Goal: Check status: Check status

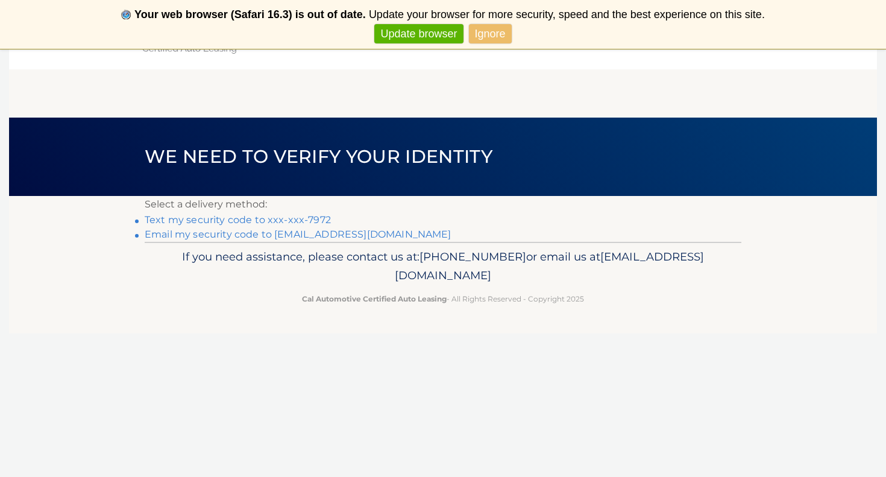
click at [308, 220] on link "Text my security code to xxx-xxx-7972" at bounding box center [238, 219] width 186 height 11
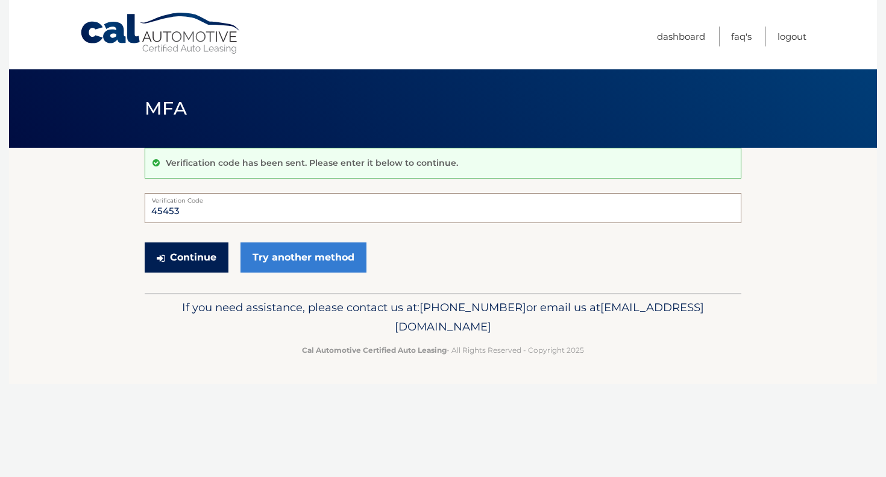
type input "454539"
click at [186, 257] on button "Continue" at bounding box center [187, 257] width 84 height 30
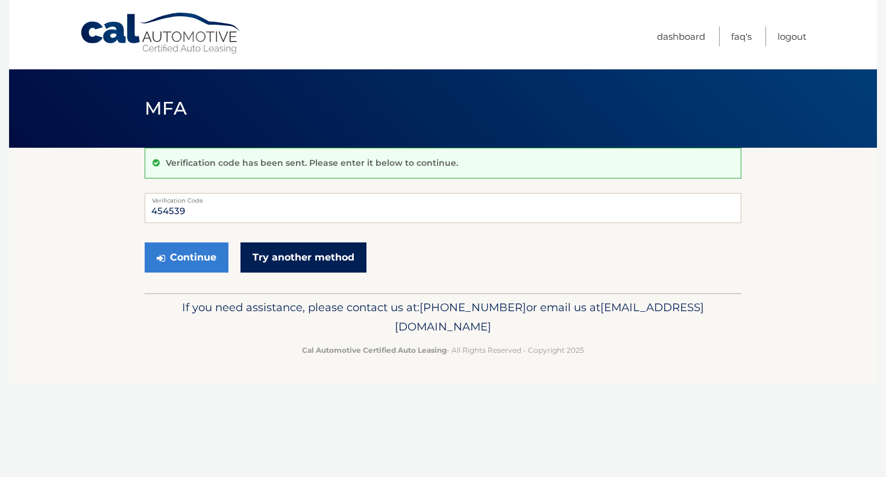
click at [280, 269] on link "Try another method" at bounding box center [304, 257] width 126 height 30
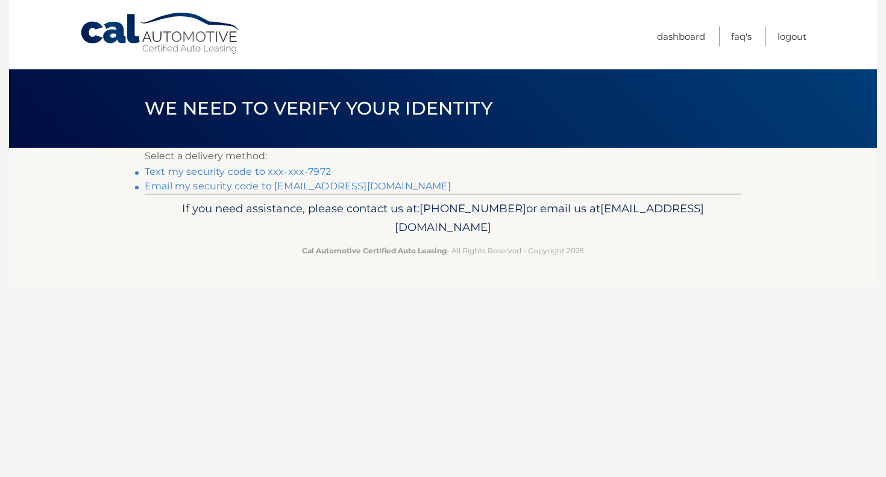
click at [297, 172] on link "Text my security code to xxx-xxx-7972" at bounding box center [238, 171] width 186 height 11
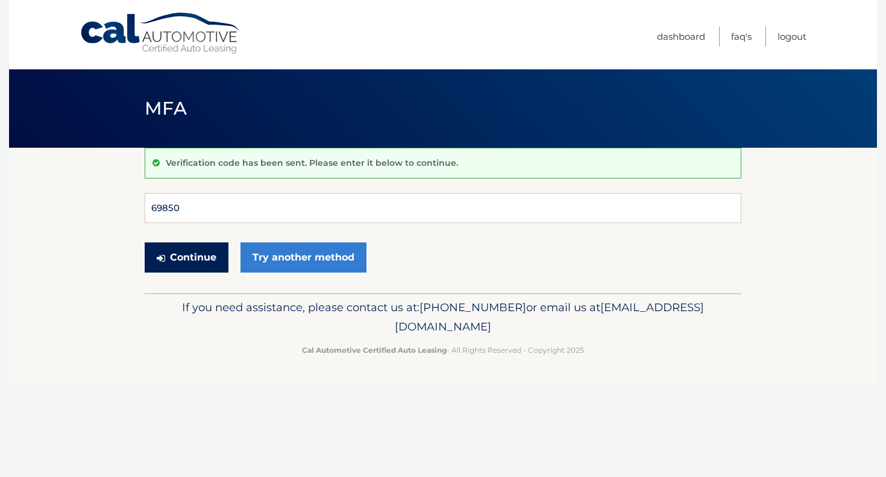
type input "698507"
click at [186, 257] on button "Continue" at bounding box center [187, 257] width 84 height 30
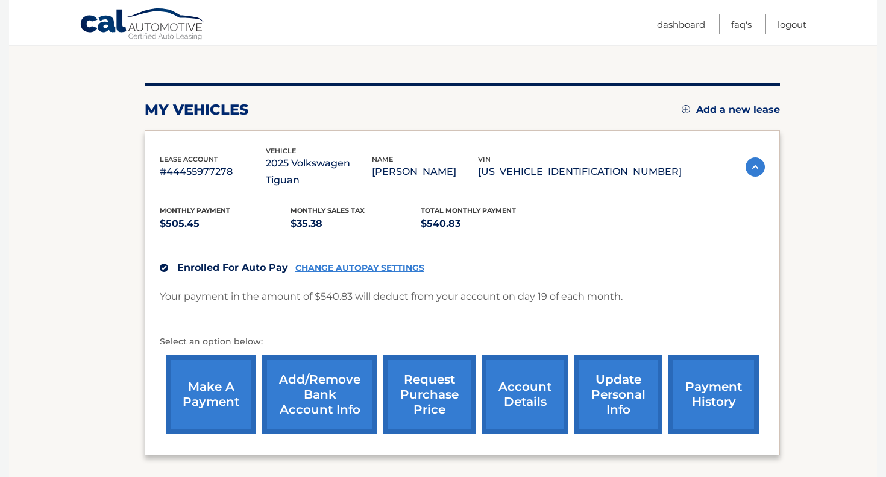
scroll to position [123, 0]
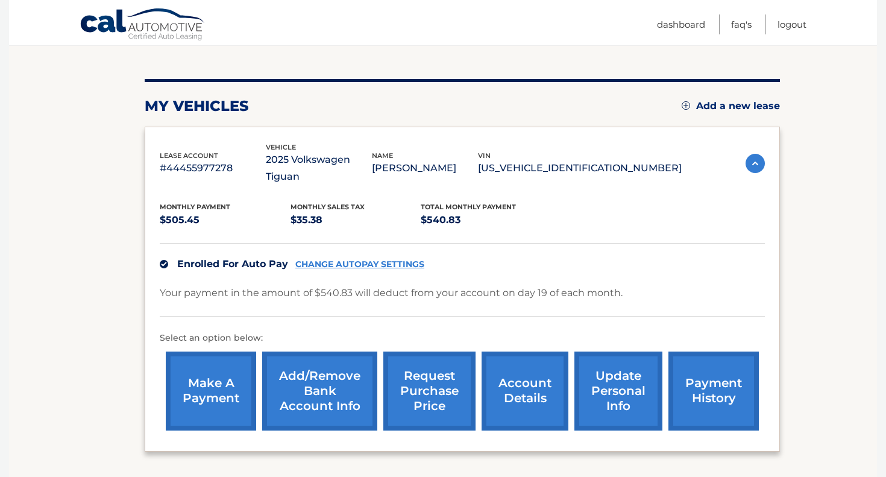
click at [702, 370] on link "payment history" at bounding box center [714, 391] width 90 height 79
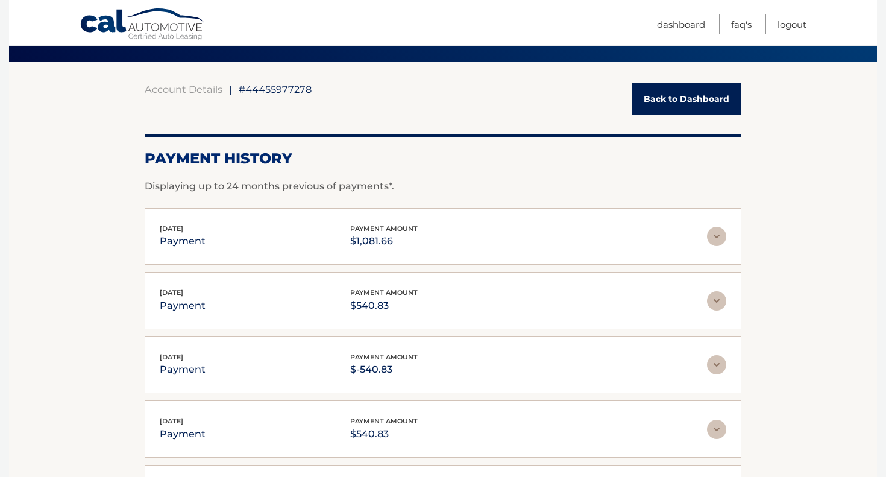
scroll to position [89, 0]
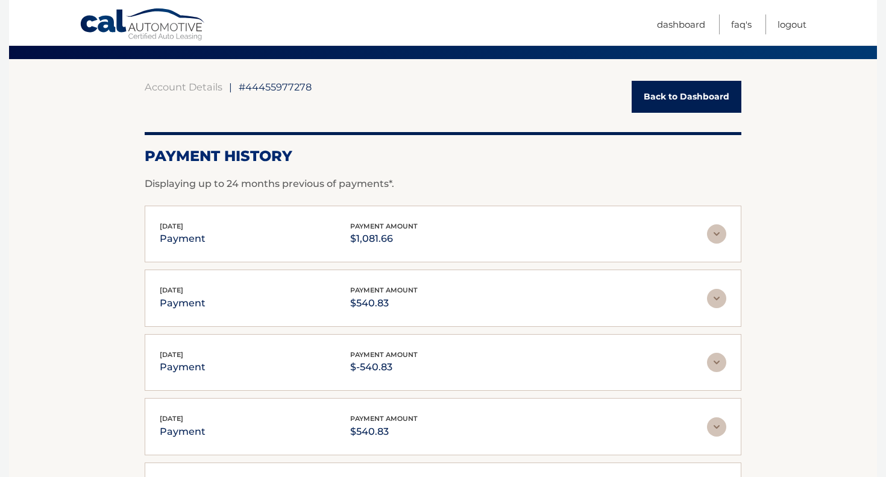
click at [719, 239] on img at bounding box center [716, 233] width 19 height 19
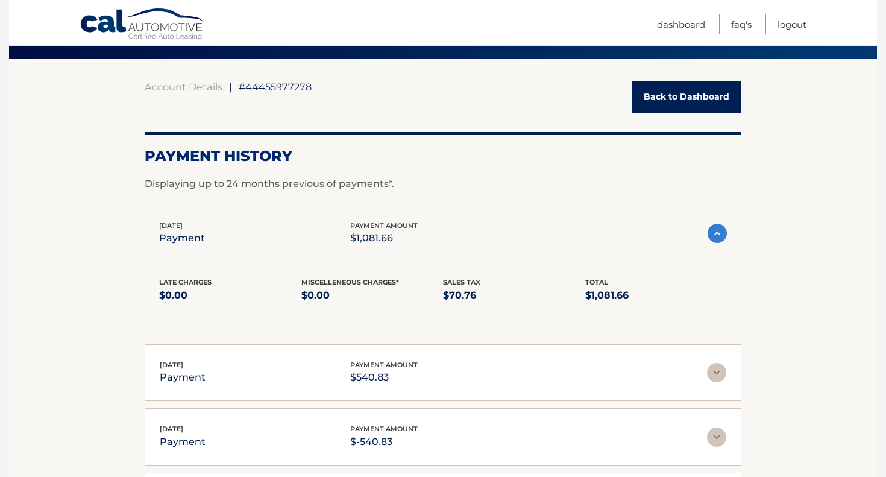
click at [719, 239] on img at bounding box center [717, 233] width 19 height 19
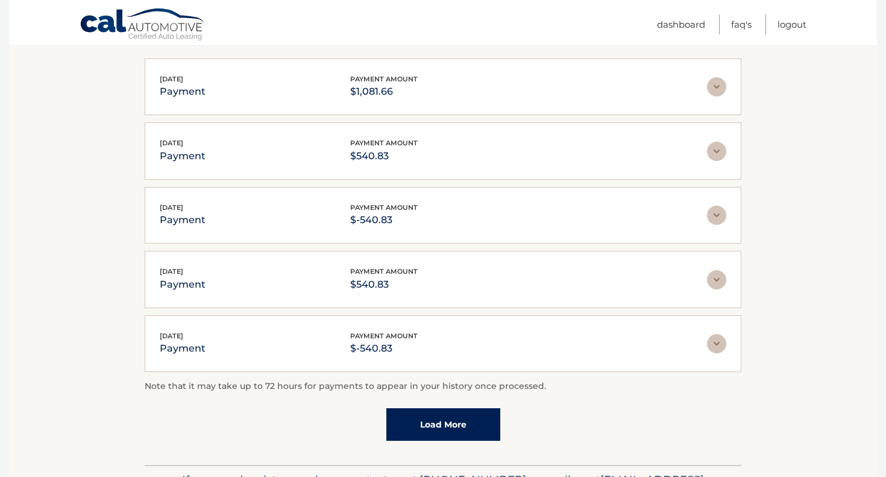
scroll to position [238, 0]
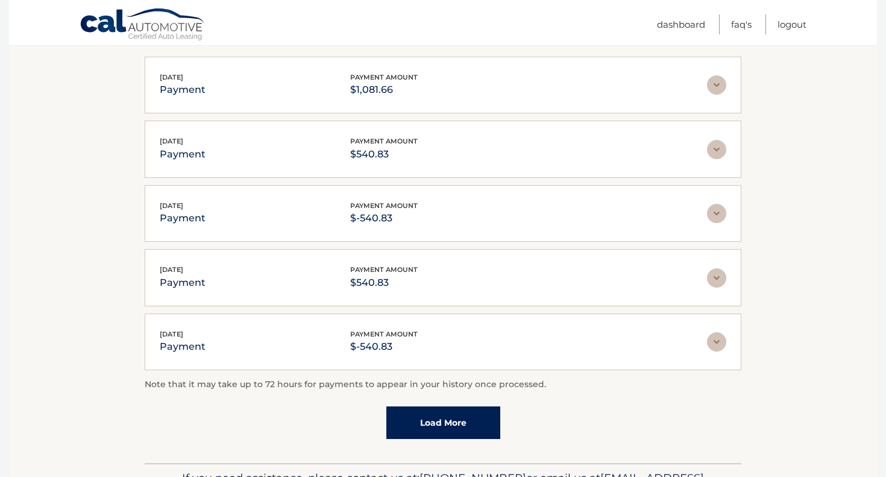
click at [484, 415] on link "Load More" at bounding box center [443, 422] width 114 height 33
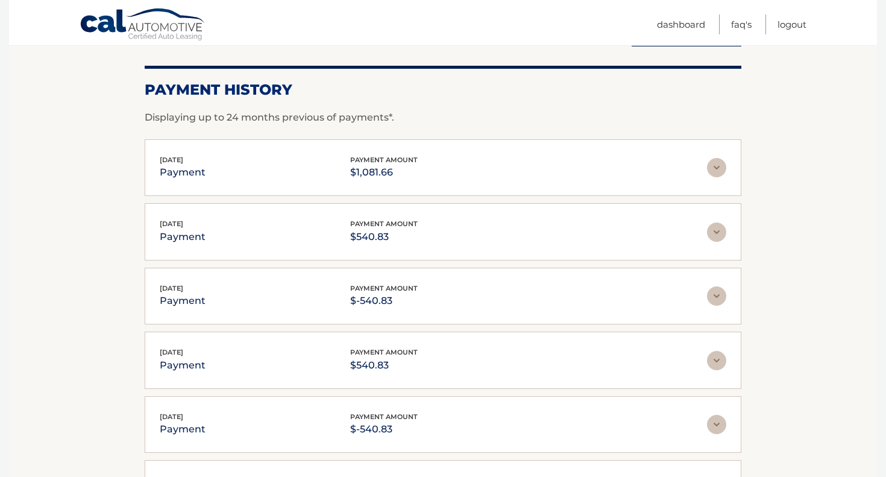
scroll to position [153, 0]
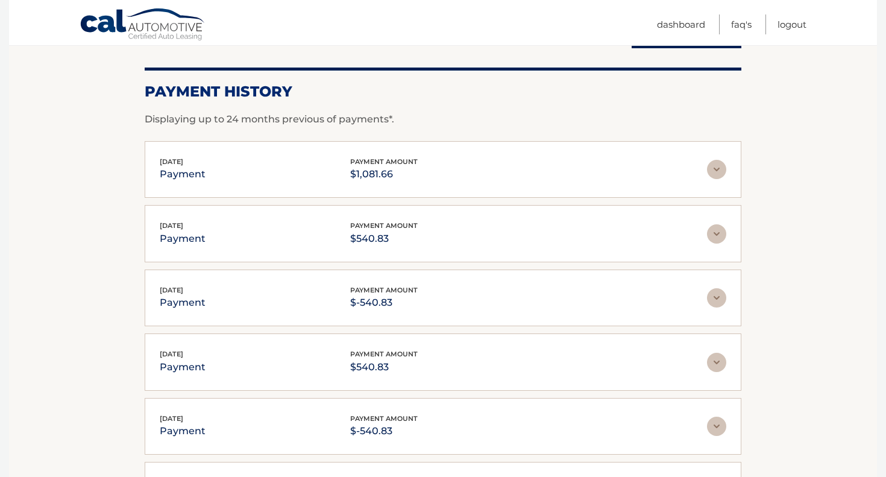
click at [718, 237] on img at bounding box center [716, 233] width 19 height 19
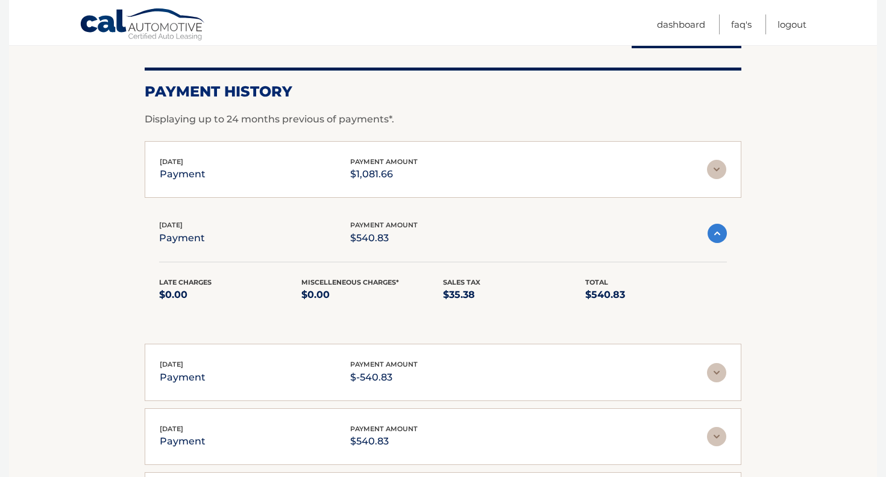
click at [721, 368] on img at bounding box center [716, 372] width 19 height 19
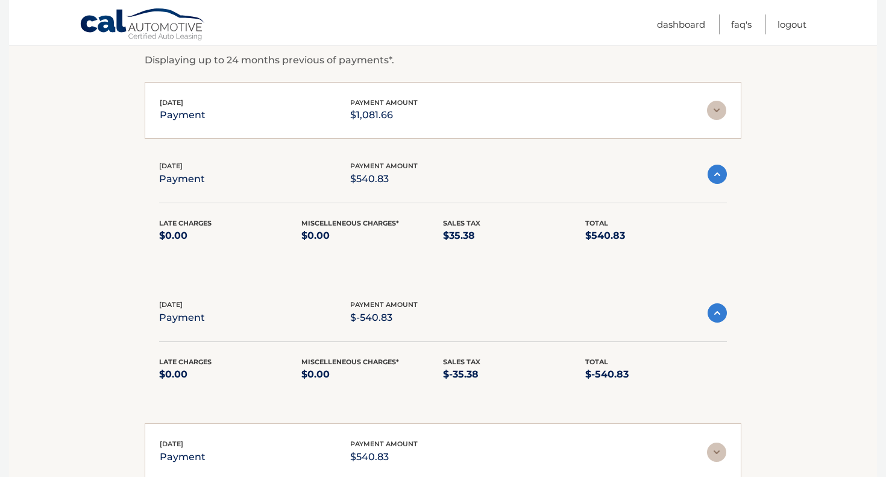
scroll to position [214, 0]
click at [716, 311] on img at bounding box center [717, 310] width 19 height 19
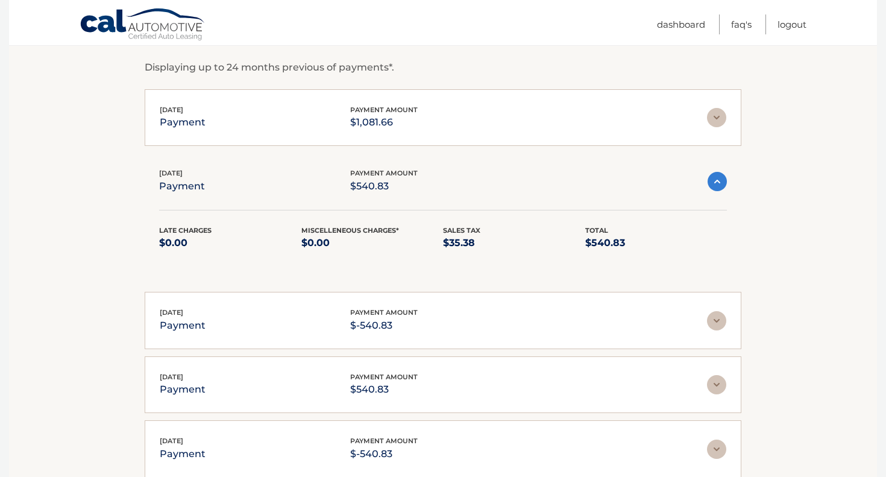
scroll to position [202, 0]
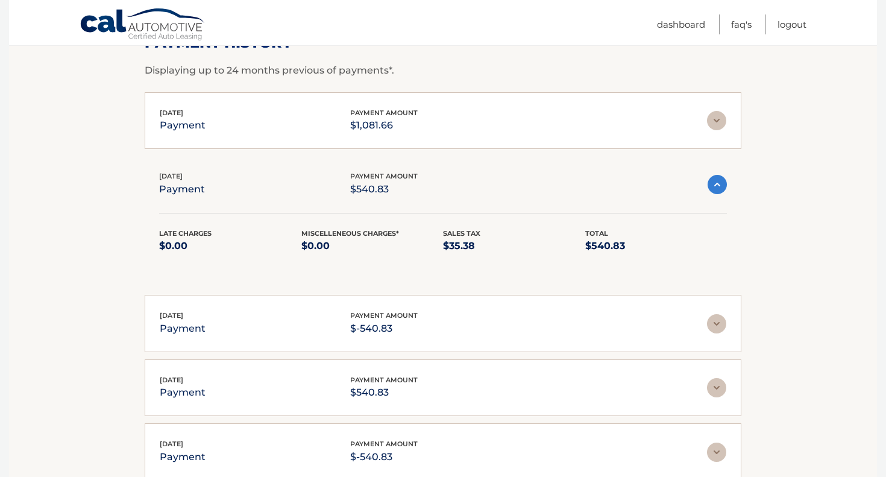
click at [709, 186] on img at bounding box center [717, 184] width 19 height 19
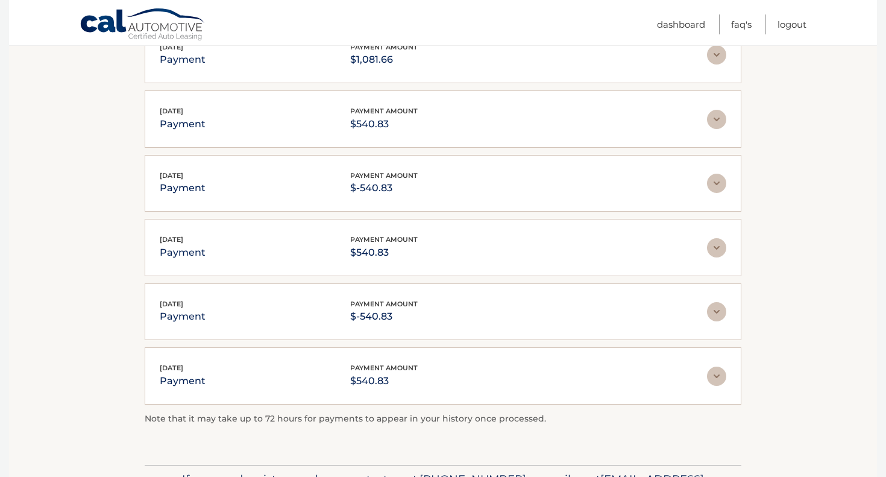
scroll to position [271, 0]
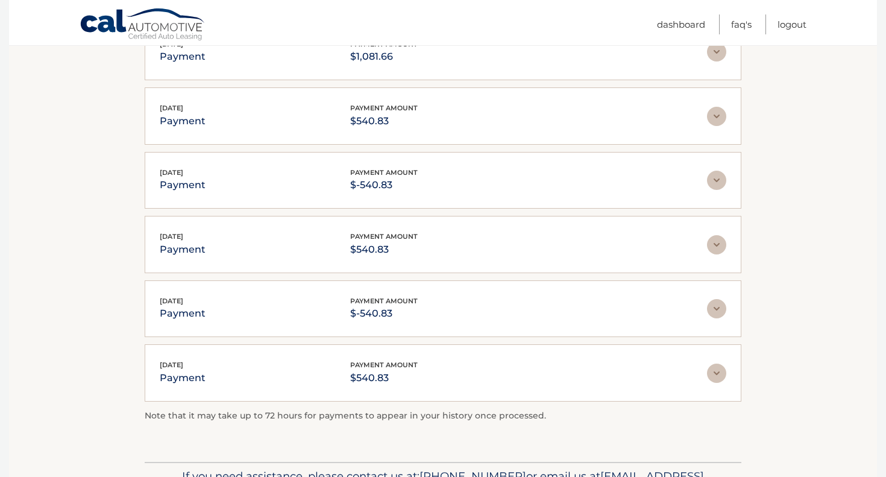
click at [719, 371] on img at bounding box center [716, 373] width 19 height 19
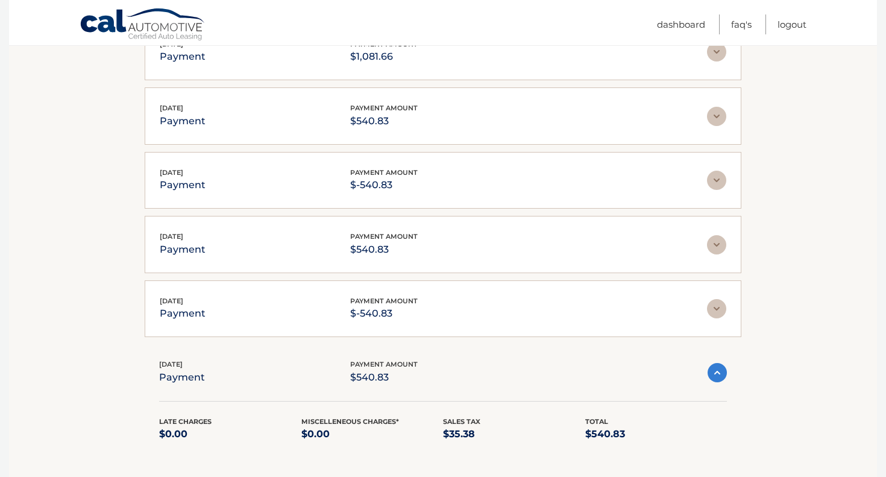
click at [719, 371] on img at bounding box center [717, 372] width 19 height 19
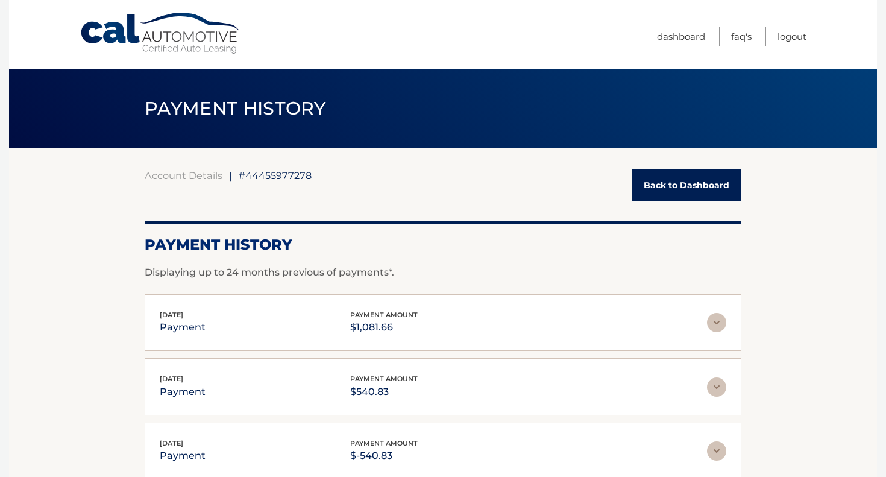
scroll to position [0, 0]
